Goal: Transaction & Acquisition: Book appointment/travel/reservation

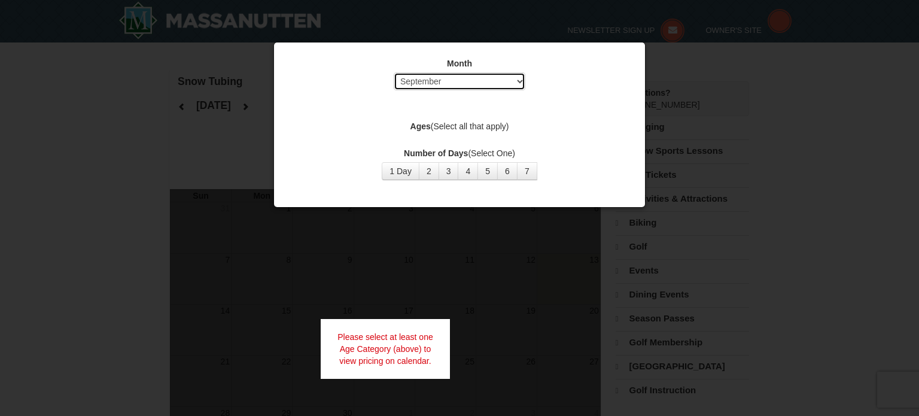
click at [470, 80] on select "Select September October November December January February March April May Jun…" at bounding box center [460, 81] width 132 height 18
select select "12"
click at [394, 72] on select "Select September October November December January February March April May Jun…" at bounding box center [460, 81] width 132 height 18
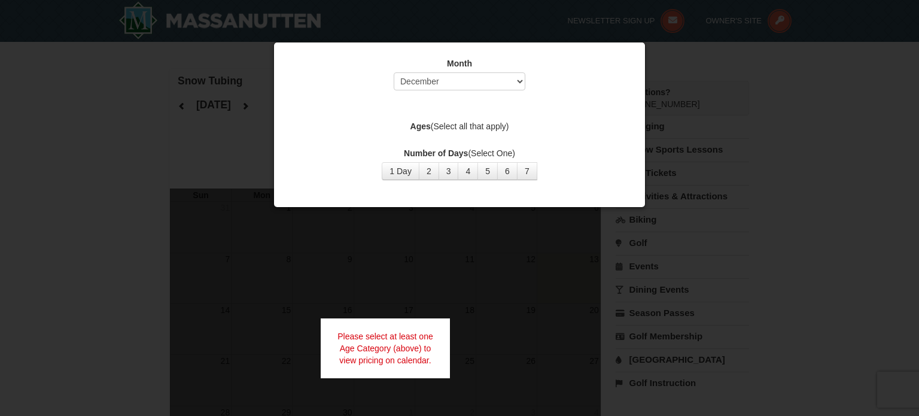
click at [467, 123] on label "Ages (Select all that apply)" at bounding box center [459, 126] width 341 height 12
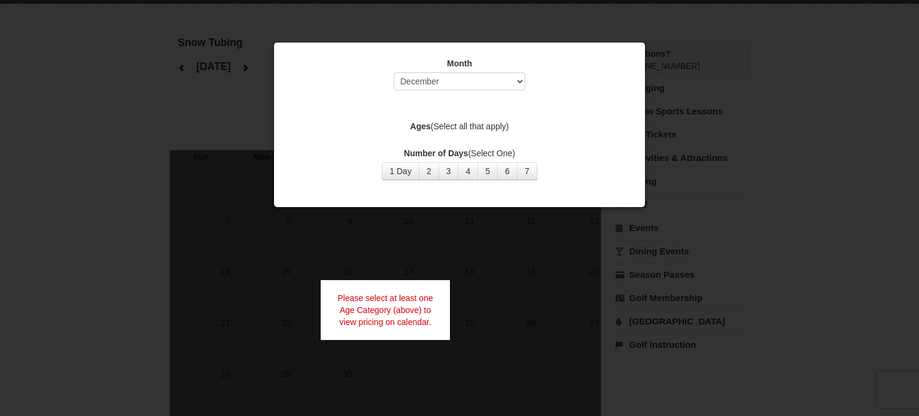
scroll to position [21, 0]
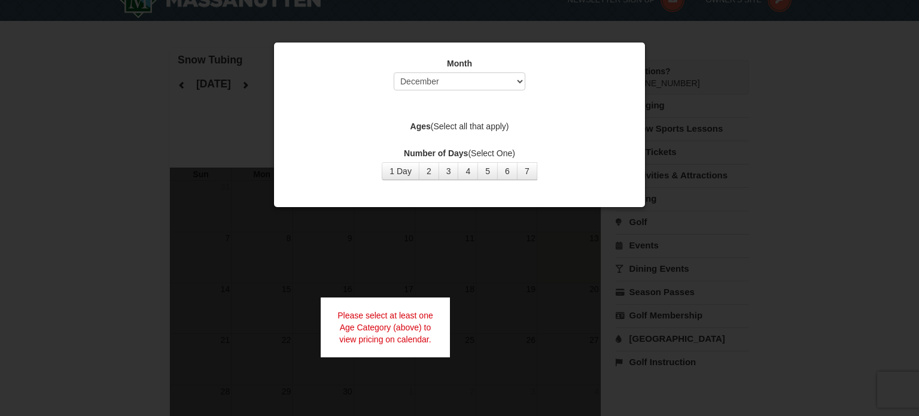
click at [464, 126] on label "Ages (Select all that apply)" at bounding box center [459, 126] width 341 height 12
click at [720, 115] on div at bounding box center [459, 208] width 919 height 416
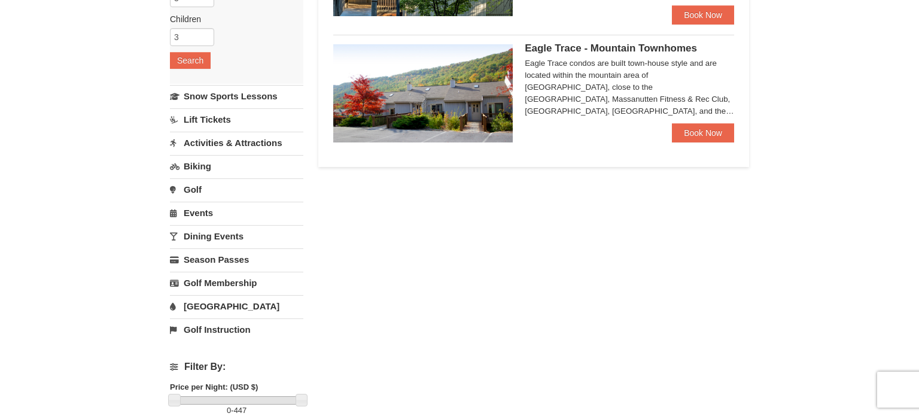
scroll to position [47, 0]
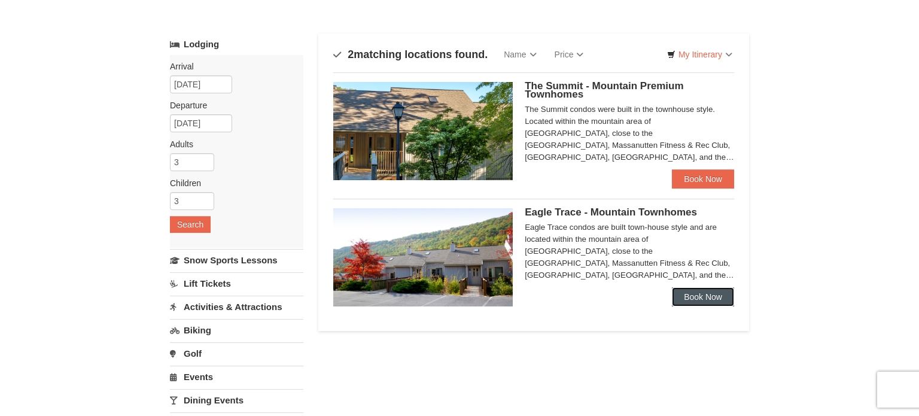
click at [699, 297] on link "Book Now" at bounding box center [703, 296] width 62 height 19
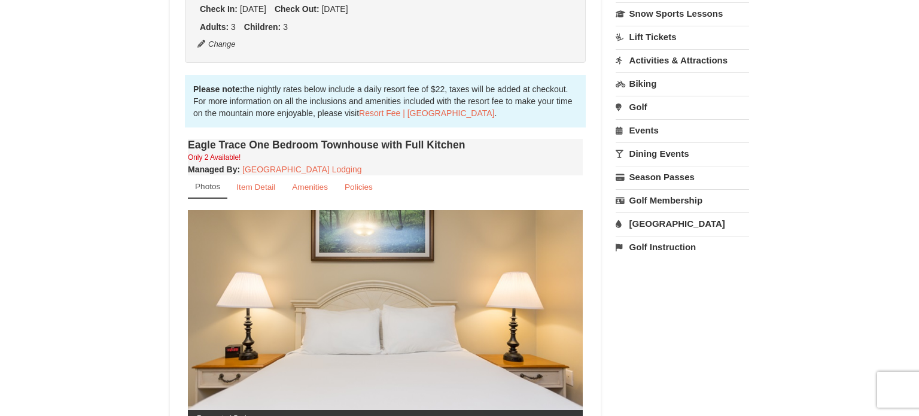
scroll to position [158, 0]
